Goal: Navigation & Orientation: Find specific page/section

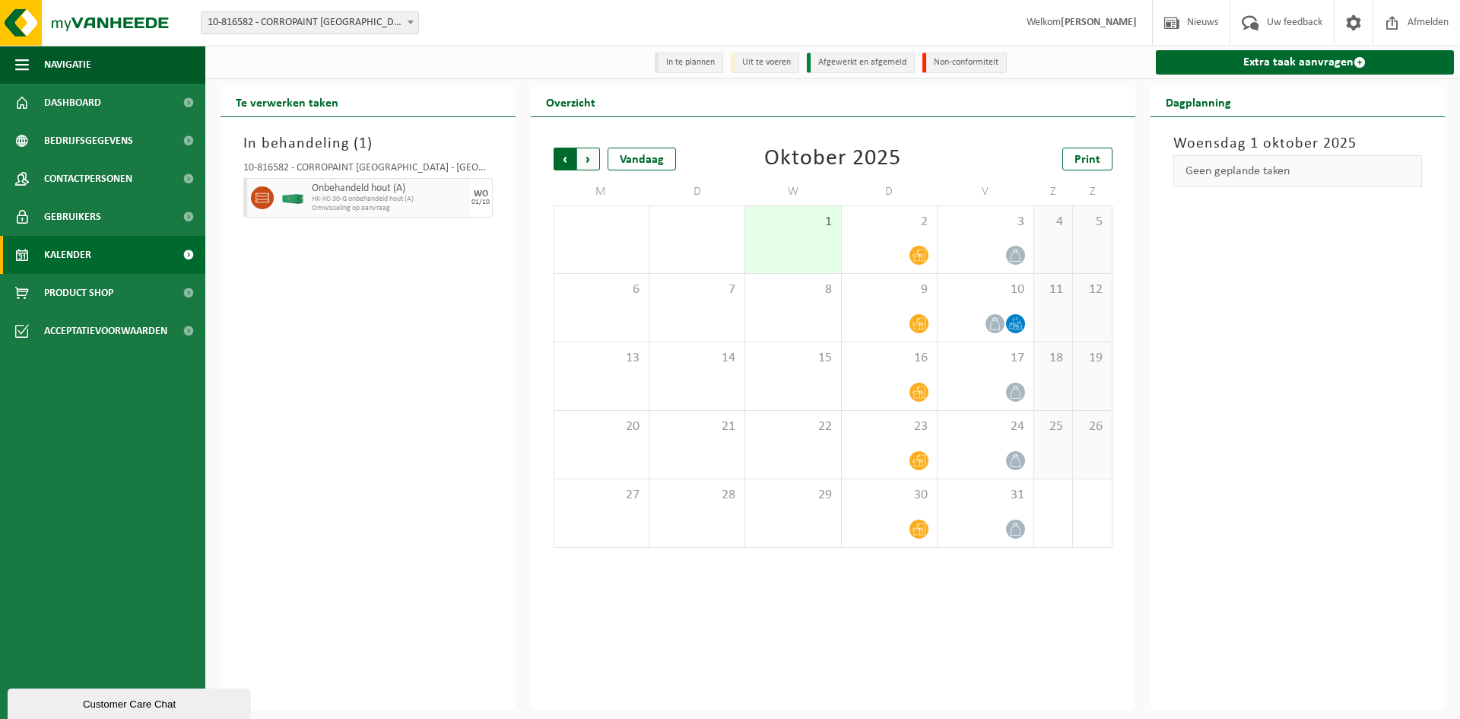
click at [591, 161] on span "Volgende" at bounding box center [588, 159] width 23 height 23
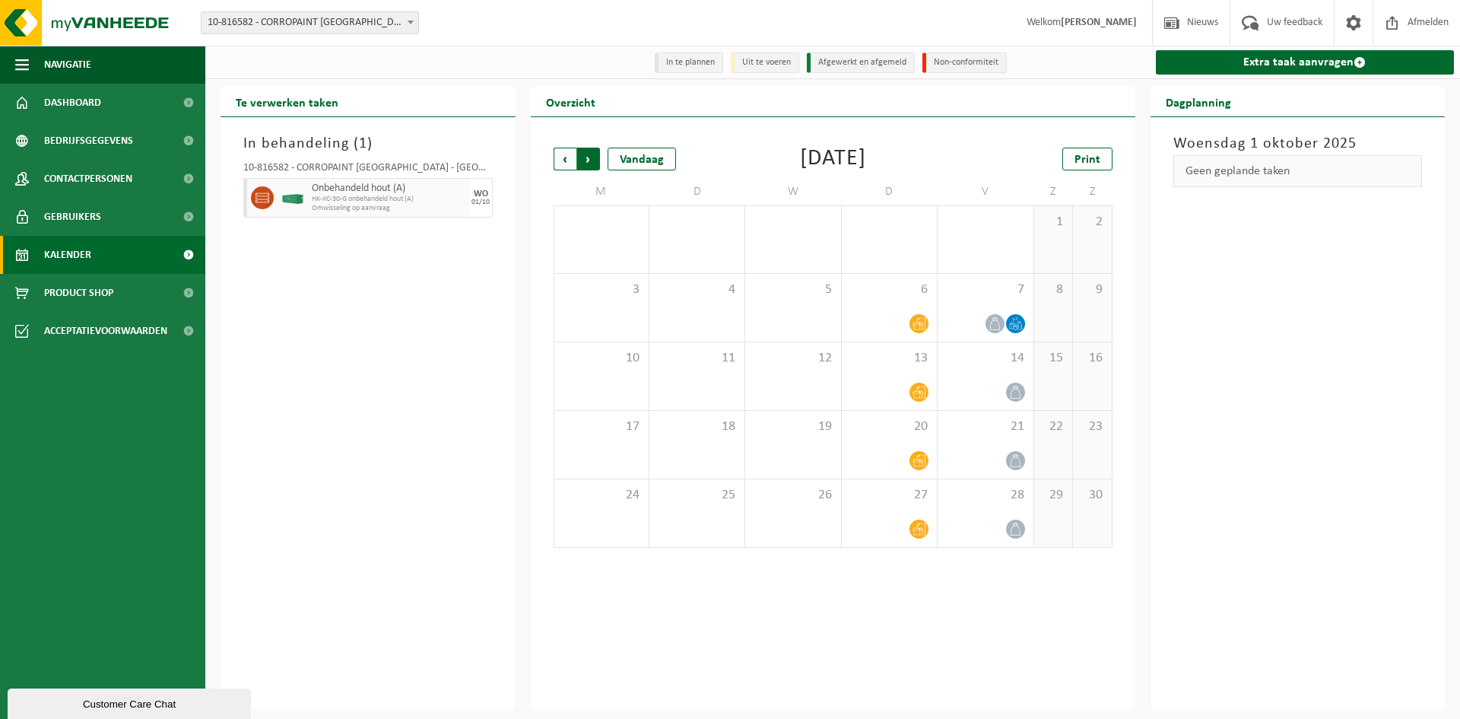
click at [559, 160] on span "Vorige" at bounding box center [565, 159] width 23 height 23
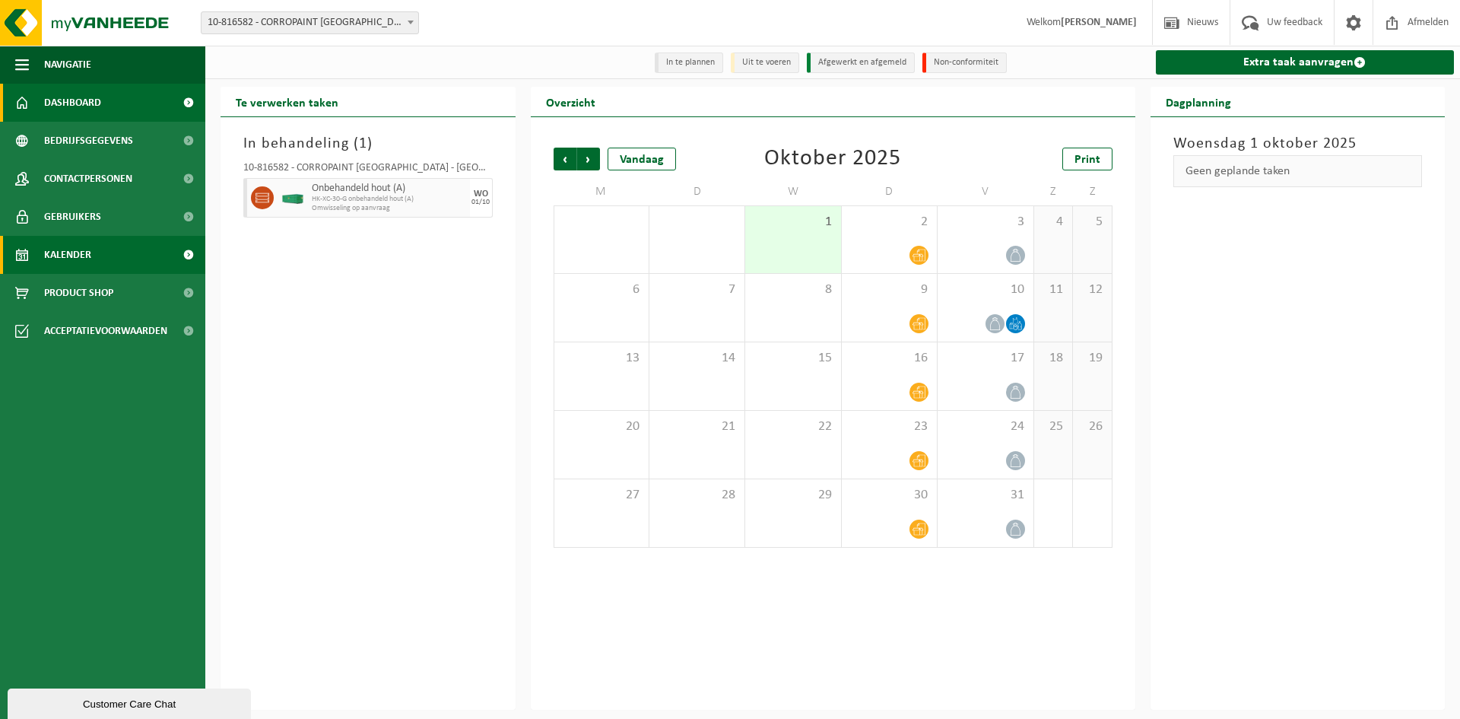
click at [94, 106] on span "Dashboard" at bounding box center [72, 103] width 57 height 38
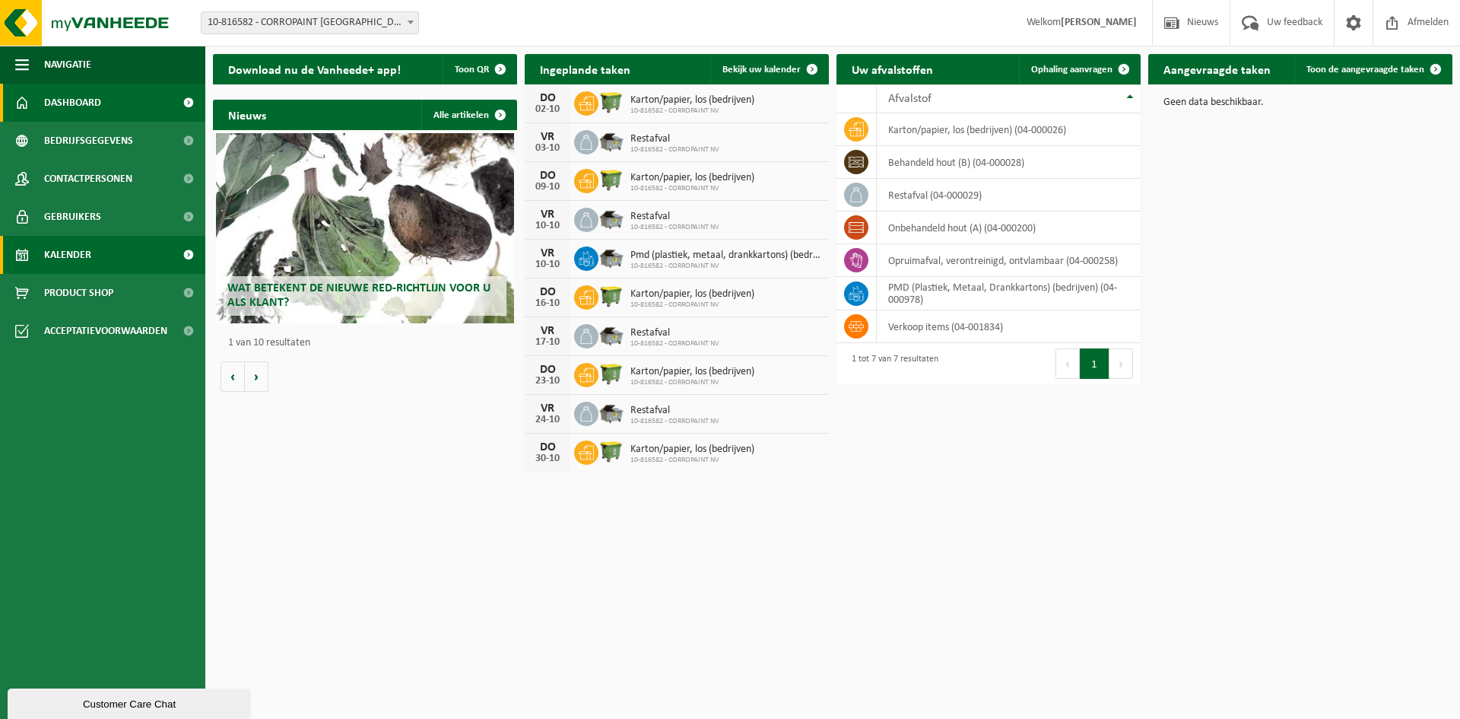
click at [80, 265] on span "Kalender" at bounding box center [67, 255] width 47 height 38
